Goal: Task Accomplishment & Management: Complete application form

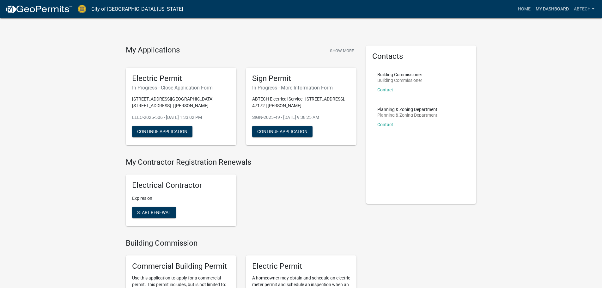
click at [545, 6] on link "My Dashboard" at bounding box center [552, 9] width 38 height 12
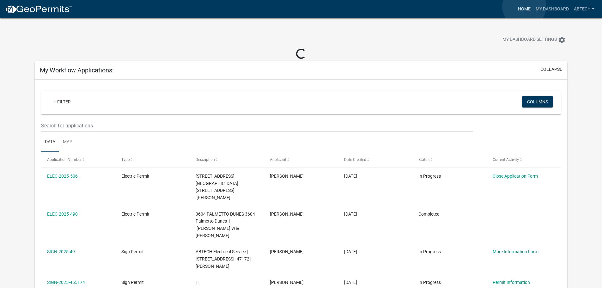
click at [524, 6] on link "Home" at bounding box center [524, 9] width 18 height 12
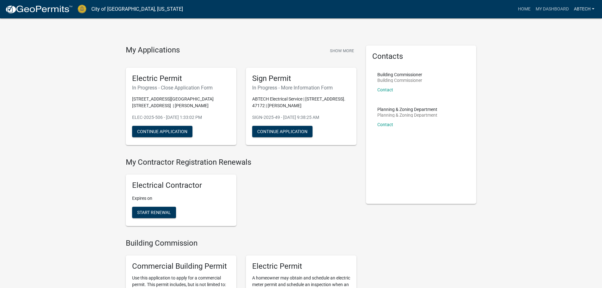
click at [591, 7] on link "ABTECH" at bounding box center [584, 9] width 26 height 12
click at [553, 10] on link "My Dashboard" at bounding box center [552, 9] width 38 height 12
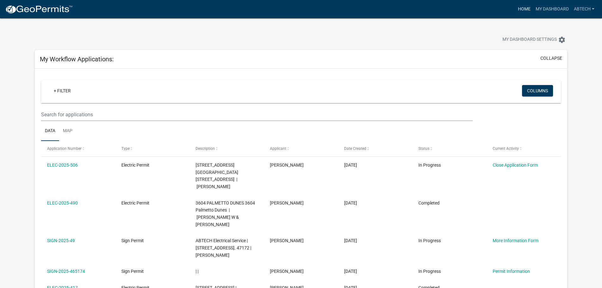
click at [518, 9] on link "Home" at bounding box center [524, 9] width 18 height 12
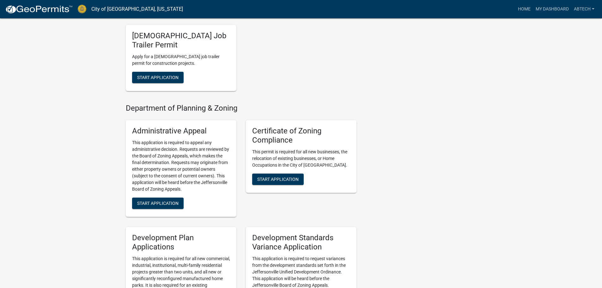
scroll to position [822, 0]
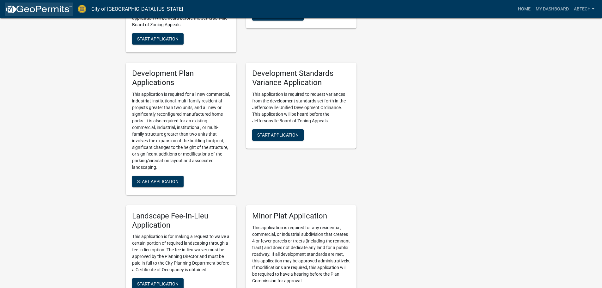
click at [16, 7] on img at bounding box center [39, 9] width 68 height 9
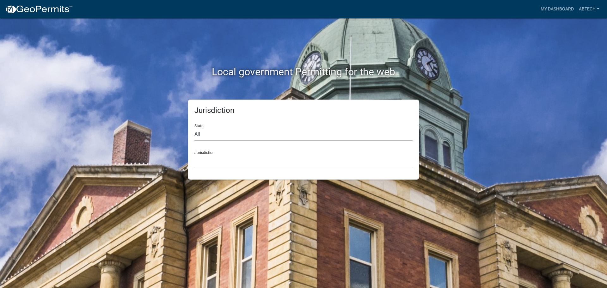
click at [203, 132] on select "All [US_STATE] [US_STATE] [US_STATE] [US_STATE] [US_STATE] [US_STATE] [US_STATE…" at bounding box center [303, 134] width 218 height 13
select select "[US_STATE]"
click at [194, 128] on select "All [US_STATE] [US_STATE] [US_STATE] [US_STATE] [US_STATE] [US_STATE] [US_STATE…" at bounding box center [303, 134] width 218 height 13
click at [217, 167] on select "City of [GEOGRAPHIC_DATA], [US_STATE] City of [GEOGRAPHIC_DATA], [US_STATE] Cit…" at bounding box center [303, 161] width 218 height 13
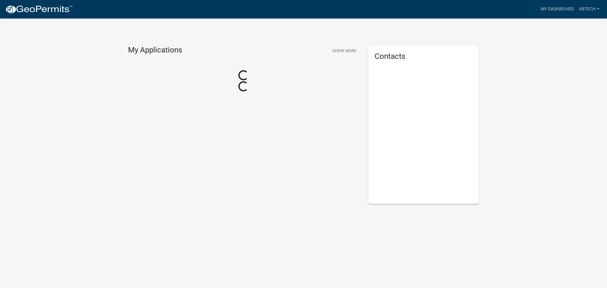
click at [218, 198] on div "My Applications Show More Loading... Loading..." at bounding box center [243, 125] width 240 height 158
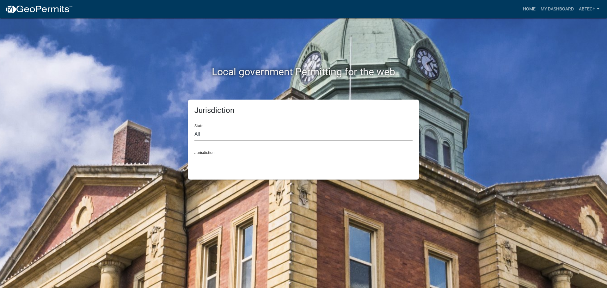
click at [243, 131] on select "All [US_STATE] [US_STATE] [US_STATE] [US_STATE] [US_STATE] [US_STATE] [US_STATE…" at bounding box center [303, 134] width 218 height 13
select select "[US_STATE]"
click at [194, 128] on select "All [US_STATE] [US_STATE] [US_STATE] [US_STATE] [US_STATE] [US_STATE] [US_STATE…" at bounding box center [303, 134] width 218 height 13
click at [221, 164] on select "City of [GEOGRAPHIC_DATA], [US_STATE] City of [GEOGRAPHIC_DATA], [US_STATE] Cit…" at bounding box center [303, 161] width 218 height 13
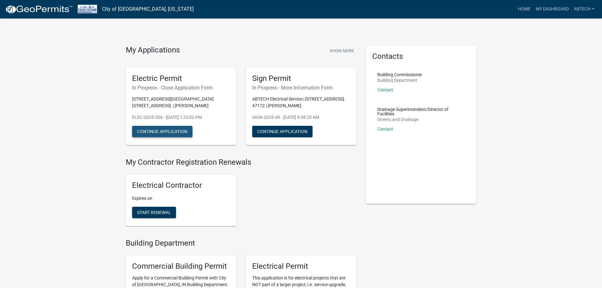
click at [161, 132] on button "Continue Application" at bounding box center [162, 131] width 60 height 11
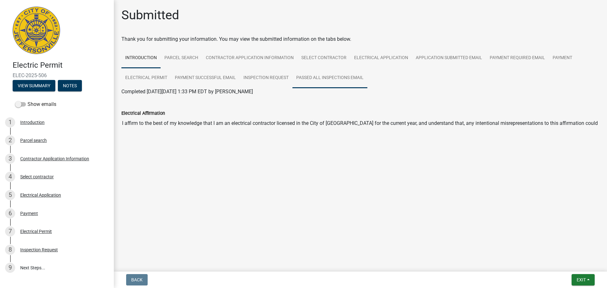
click at [314, 82] on link "Passed All Inspections Email" at bounding box center [329, 78] width 75 height 20
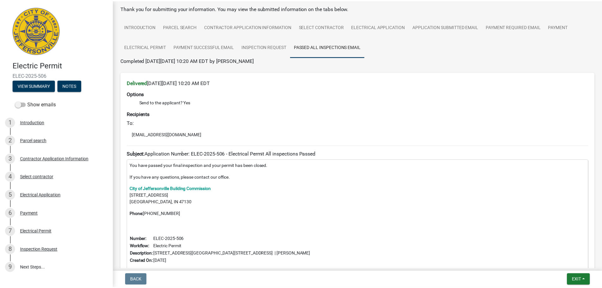
scroll to position [89, 0]
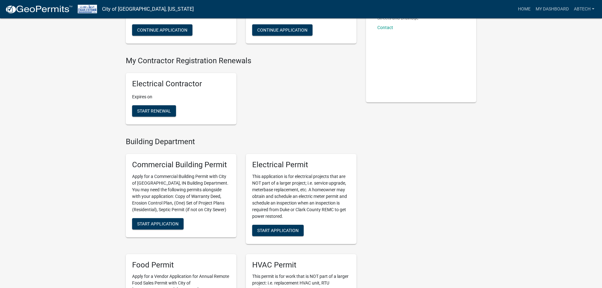
scroll to position [126, 0]
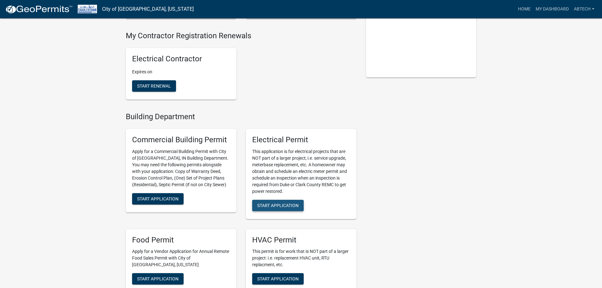
click at [272, 207] on span "Start Application" at bounding box center [277, 205] width 41 height 5
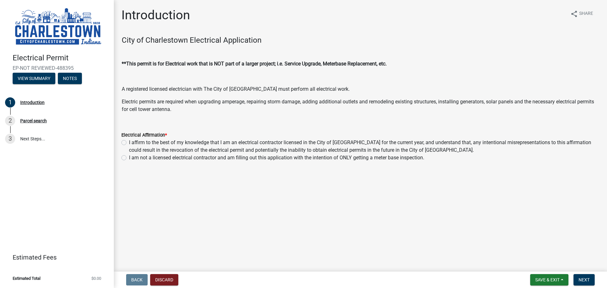
click at [129, 142] on label "I affirm to the best of my knowledge that I am an electrical contractor license…" at bounding box center [364, 146] width 470 height 15
click at [129, 142] on input "I affirm to the best of my knowledge that I am an electrical contractor license…" at bounding box center [131, 141] width 4 height 4
radio input "true"
click at [579, 280] on span "Next" at bounding box center [583, 279] width 11 height 5
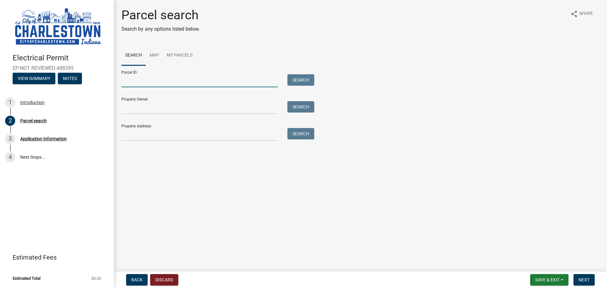
click at [164, 76] on input "Parcel ID:" at bounding box center [199, 80] width 156 height 13
click at [149, 82] on input "Parcel ID:" at bounding box center [199, 80] width 156 height 13
click at [145, 79] on input "20832 Kemp" at bounding box center [199, 80] width 156 height 13
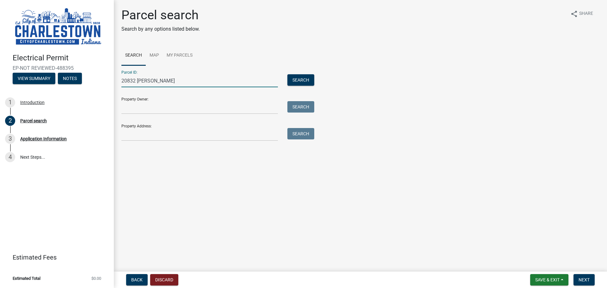
drag, startPoint x: 145, startPoint y: 79, endPoint x: 133, endPoint y: 84, distance: 12.7
drag, startPoint x: 133, startPoint y: 84, endPoint x: 129, endPoint y: 80, distance: 6.0
type input "20832 Kemp"
click at [134, 112] on input "Property Owner:" at bounding box center [199, 107] width 156 height 13
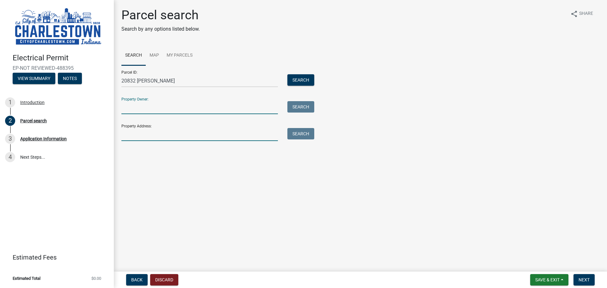
drag, startPoint x: 132, startPoint y: 111, endPoint x: 123, endPoint y: 133, distance: 23.2
click at [123, 132] on input "Property Address:" at bounding box center [199, 134] width 156 height 13
paste input "20832 Kemp"
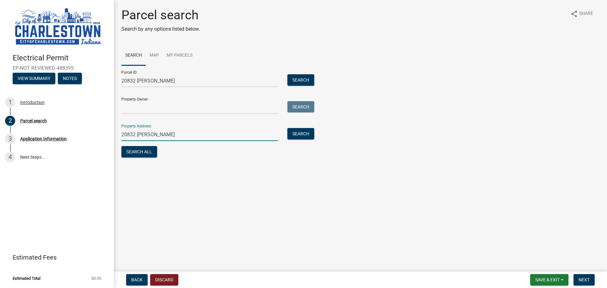
type input "20832 Kemp"
click at [143, 80] on input "20832 Kemp" at bounding box center [199, 80] width 156 height 13
click at [142, 80] on input "20832 Kemp" at bounding box center [199, 80] width 156 height 13
click at [141, 80] on input "20832 Kemp" at bounding box center [199, 80] width 156 height 13
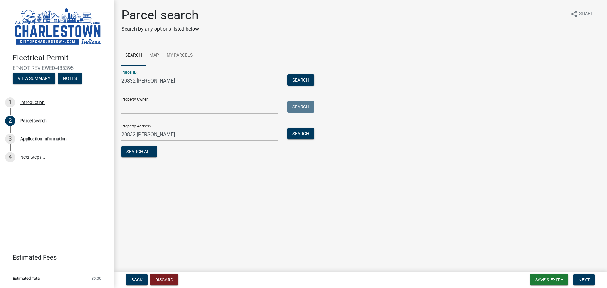
click at [141, 80] on input "20832 Kemp" at bounding box center [199, 80] width 156 height 13
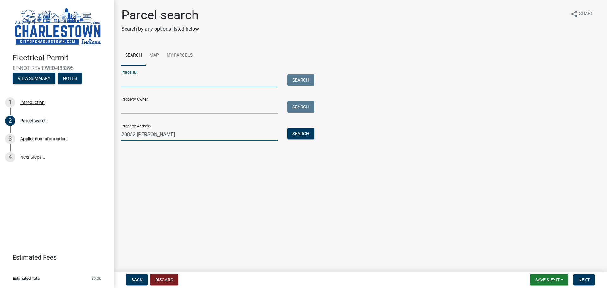
click at [165, 137] on input "20832 Kemp" at bounding box center [199, 134] width 156 height 13
type input "20832 Kemp rd"
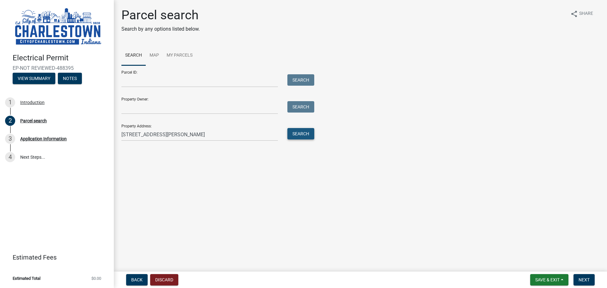
click at [297, 131] on button "Search" at bounding box center [300, 133] width 27 height 11
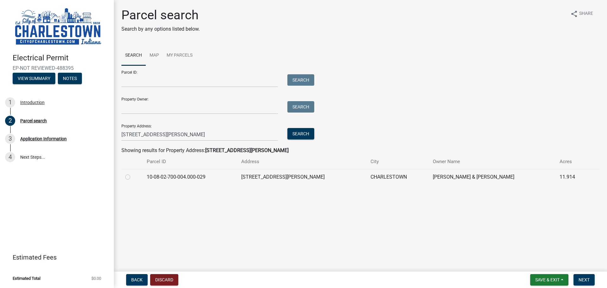
click at [133, 173] on label at bounding box center [133, 173] width 0 height 0
click at [133, 177] on input "radio" at bounding box center [135, 175] width 4 height 4
radio input "true"
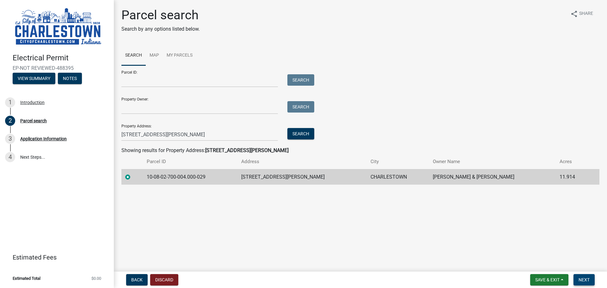
click at [583, 277] on span "Next" at bounding box center [583, 279] width 11 height 5
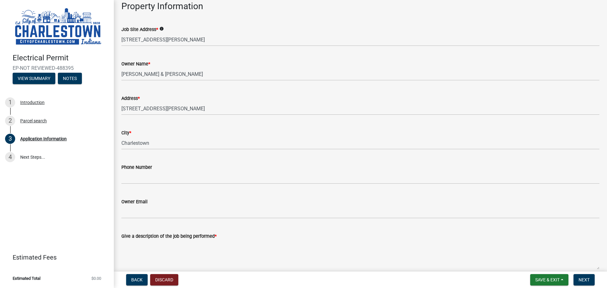
scroll to position [32, 0]
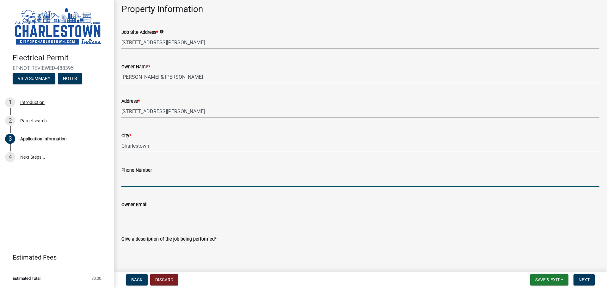
click at [150, 180] on input "Phone Number" at bounding box center [360, 180] width 478 height 13
paste input "(502)-338-5662"
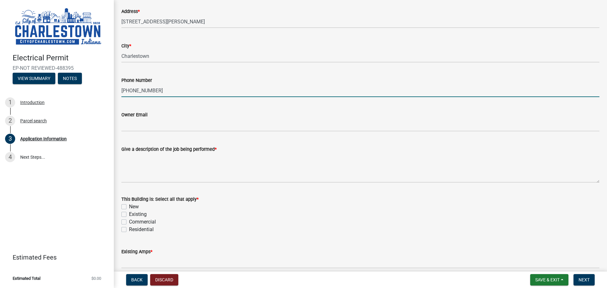
scroll to position [158, 0]
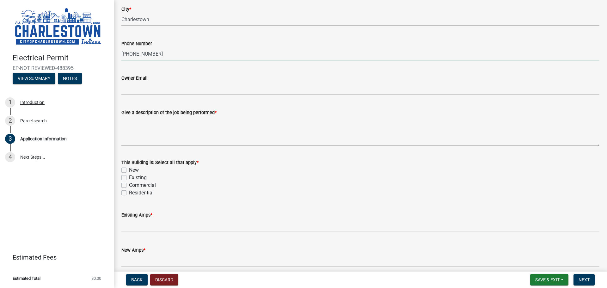
type input "(502)-338-5662"
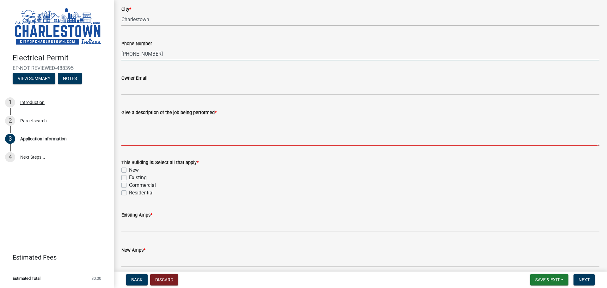
click at [143, 136] on textarea "Give a description of the job being performed *" at bounding box center [360, 131] width 478 height 30
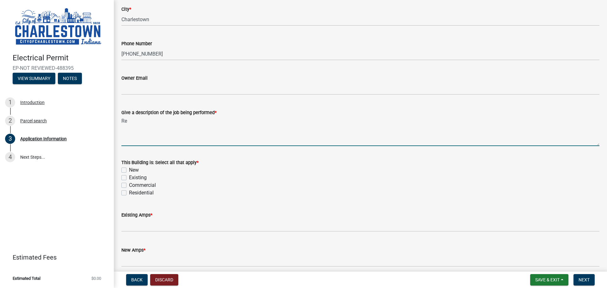
type textarea "R"
type textarea "Replacement of damaged meter main"
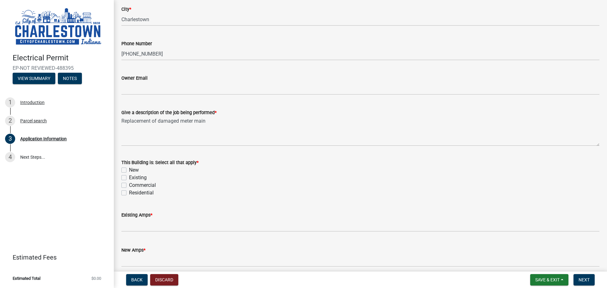
click at [133, 180] on label "Existing" at bounding box center [138, 178] width 18 height 8
click at [133, 178] on input "Existing" at bounding box center [131, 176] width 4 height 4
checkbox input "true"
checkbox input "false"
checkbox input "true"
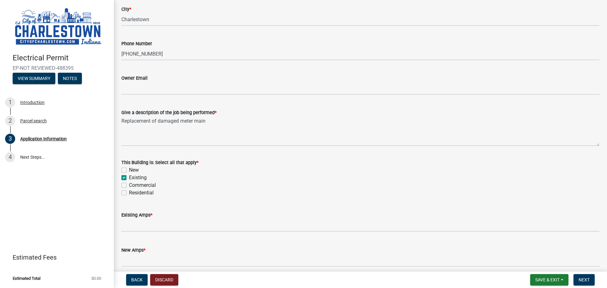
checkbox input "false"
click at [130, 194] on label "Residential" at bounding box center [141, 193] width 25 height 8
click at [130, 193] on input "Residential" at bounding box center [131, 191] width 4 height 4
checkbox input "true"
checkbox input "false"
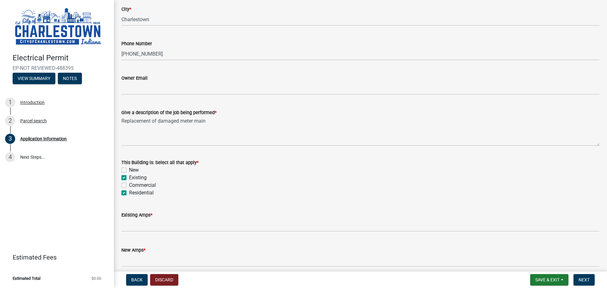
checkbox input "true"
checkbox input "false"
checkbox input "true"
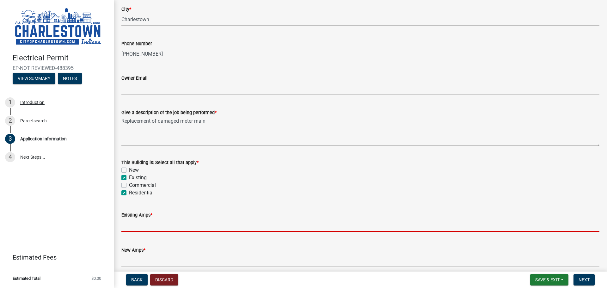
click at [139, 223] on input "text" at bounding box center [360, 225] width 478 height 13
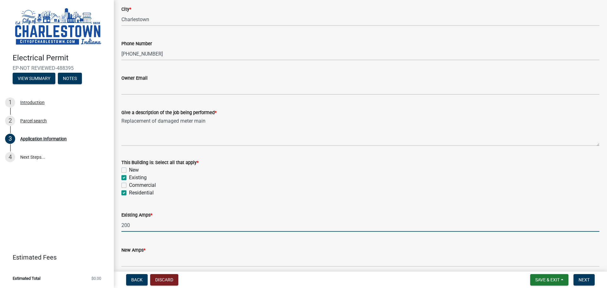
type input "200"
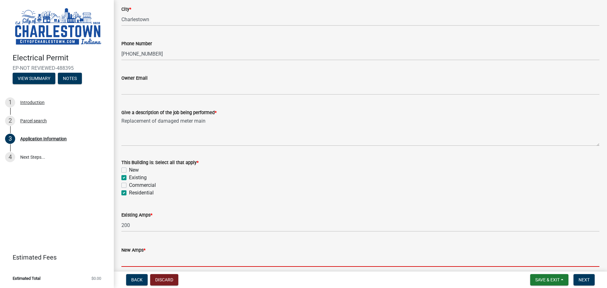
click at [148, 254] on input "text" at bounding box center [360, 260] width 478 height 13
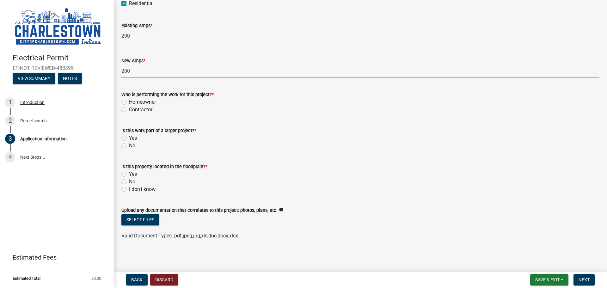
scroll to position [348, 0]
type input "200"
click at [128, 145] on div "No" at bounding box center [360, 146] width 478 height 8
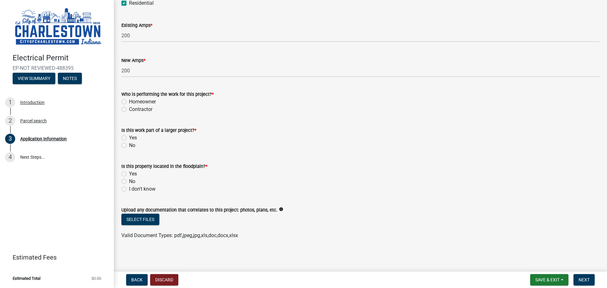
click at [129, 145] on label "No" at bounding box center [132, 146] width 6 height 8
click at [129, 145] on input "No" at bounding box center [131, 144] width 4 height 4
radio input "true"
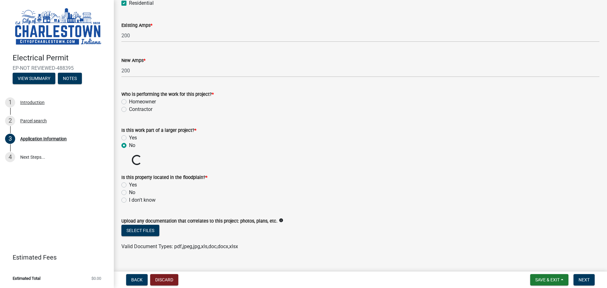
click at [129, 111] on label "Contractor" at bounding box center [140, 110] width 23 height 8
click at [129, 110] on input "Contractor" at bounding box center [131, 108] width 4 height 4
radio input "true"
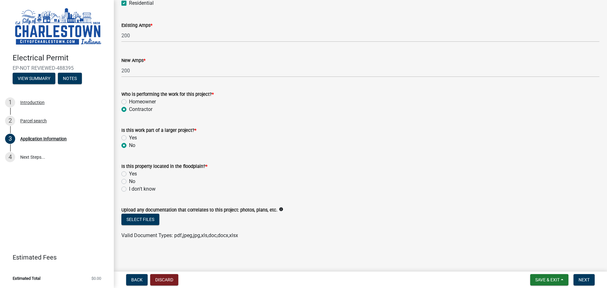
click at [129, 171] on label "Yes" at bounding box center [133, 174] width 8 height 8
click at [129, 171] on input "Yes" at bounding box center [131, 172] width 4 height 4
radio input "true"
click at [128, 189] on div "I don't know" at bounding box center [360, 189] width 478 height 8
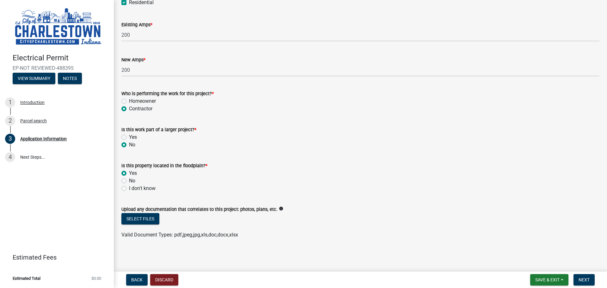
click at [126, 190] on div "I don't know" at bounding box center [360, 189] width 478 height 8
click at [129, 190] on label "I don't know" at bounding box center [142, 189] width 27 height 8
click at [129, 189] on input "I don't know" at bounding box center [131, 187] width 4 height 4
radio input "true"
click at [129, 172] on label "Yes" at bounding box center [133, 173] width 8 height 8
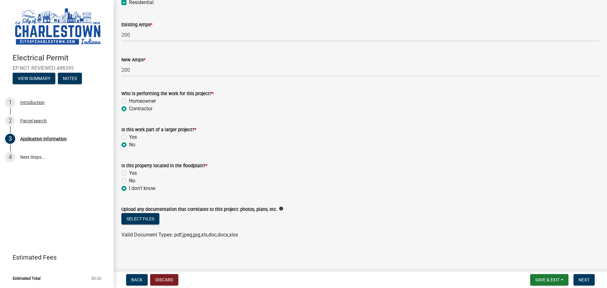
click at [129, 172] on input "Yes" at bounding box center [131, 171] width 4 height 4
radio input "true"
click at [584, 275] on button "Next" at bounding box center [583, 279] width 21 height 11
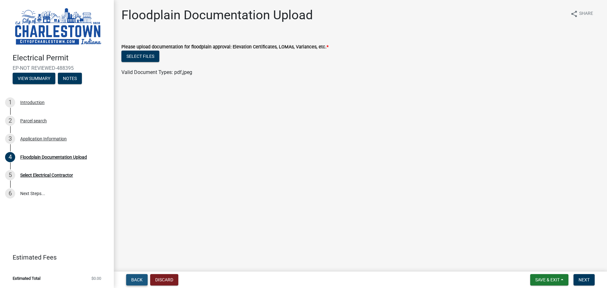
click at [139, 281] on span "Back" at bounding box center [136, 279] width 11 height 5
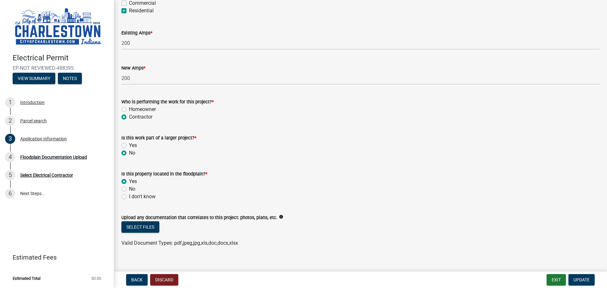
scroll to position [348, 0]
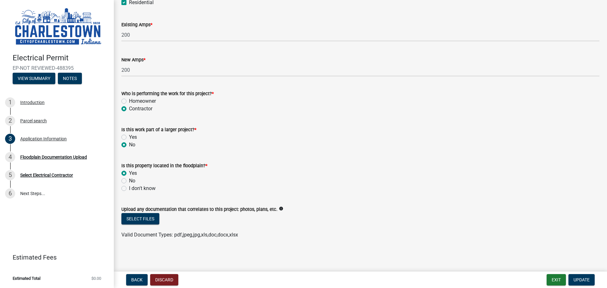
click at [129, 189] on label "I don't know" at bounding box center [142, 189] width 27 height 8
click at [129, 189] on input "I don't know" at bounding box center [131, 187] width 4 height 4
radio input "true"
click at [583, 278] on span "Update" at bounding box center [581, 279] width 16 height 5
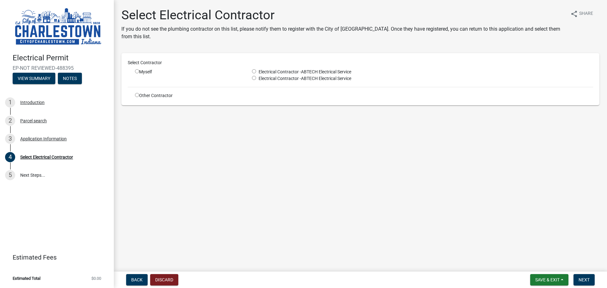
click at [135, 76] on div "Myself" at bounding box center [188, 75] width 117 height 13
click at [137, 67] on div "Select Contractor" at bounding box center [360, 63] width 475 height 9
click at [138, 73] on input "radio" at bounding box center [137, 71] width 4 height 4
radio input "true"
click at [580, 282] on button "Next" at bounding box center [583, 279] width 21 height 11
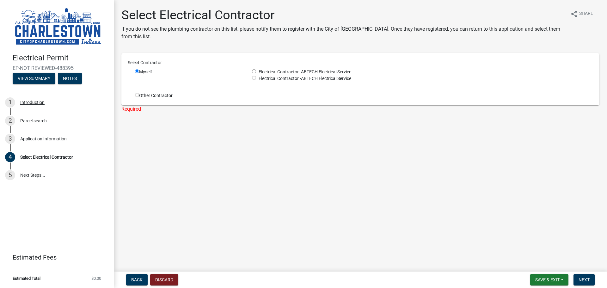
click at [252, 70] on input "radio" at bounding box center [254, 71] width 4 height 4
radio input "true"
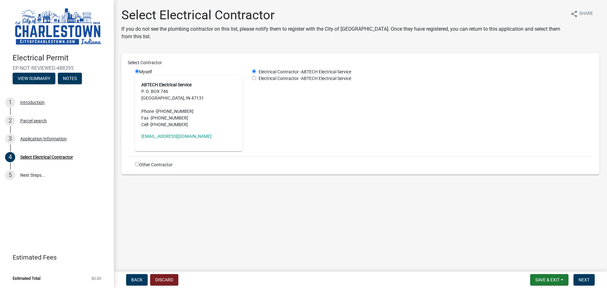
click at [256, 78] on span "Electrical Contractor -" at bounding box center [278, 78] width 45 height 5
click at [256, 78] on input "radio" at bounding box center [254, 78] width 4 height 4
radio input "true"
click at [255, 63] on div "Select Contractor" at bounding box center [360, 62] width 475 height 7
click at [256, 70] on input "radio" at bounding box center [254, 71] width 4 height 4
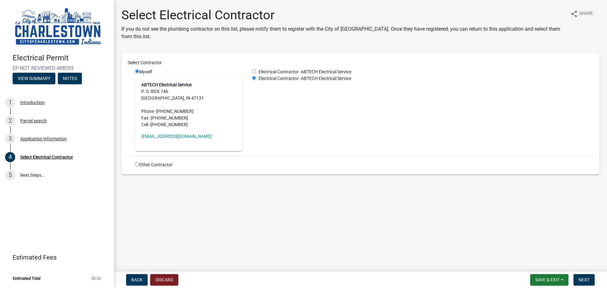
radio input "true"
click at [253, 76] on input "radio" at bounding box center [254, 78] width 4 height 4
radio input "true"
click at [255, 65] on div "Select Contractor" at bounding box center [360, 62] width 475 height 7
click at [256, 69] on span "Electrical Contractor -" at bounding box center [278, 71] width 45 height 5
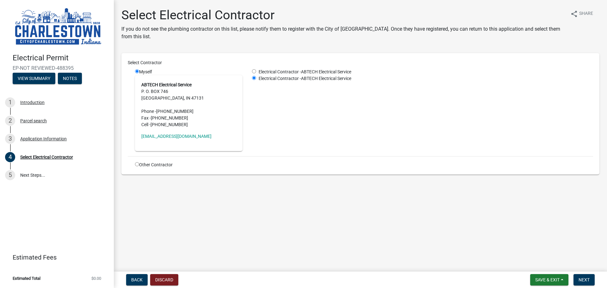
click at [256, 70] on span "Electrical Contractor -" at bounding box center [278, 71] width 45 height 5
click at [254, 71] on input "radio" at bounding box center [254, 71] width 4 height 4
radio input "true"
radio input "false"
click at [584, 278] on span "Next" at bounding box center [583, 279] width 11 height 5
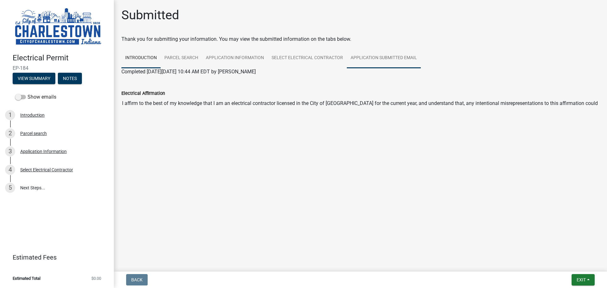
click at [394, 59] on link "Application Submitted Email" at bounding box center [384, 58] width 74 height 20
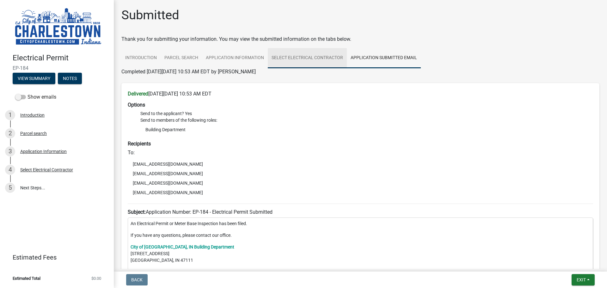
click at [307, 59] on link "Select Electrical Contractor" at bounding box center [307, 58] width 79 height 20
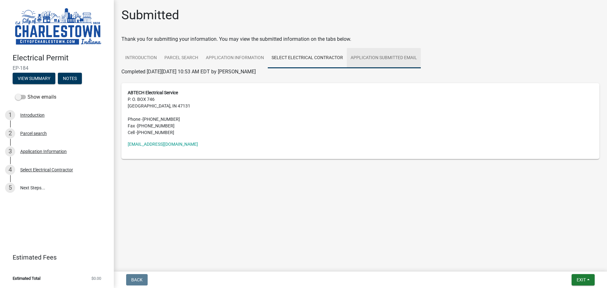
click at [387, 51] on link "Application Submitted Email" at bounding box center [384, 58] width 74 height 20
